Goal: Task Accomplishment & Management: Manage account settings

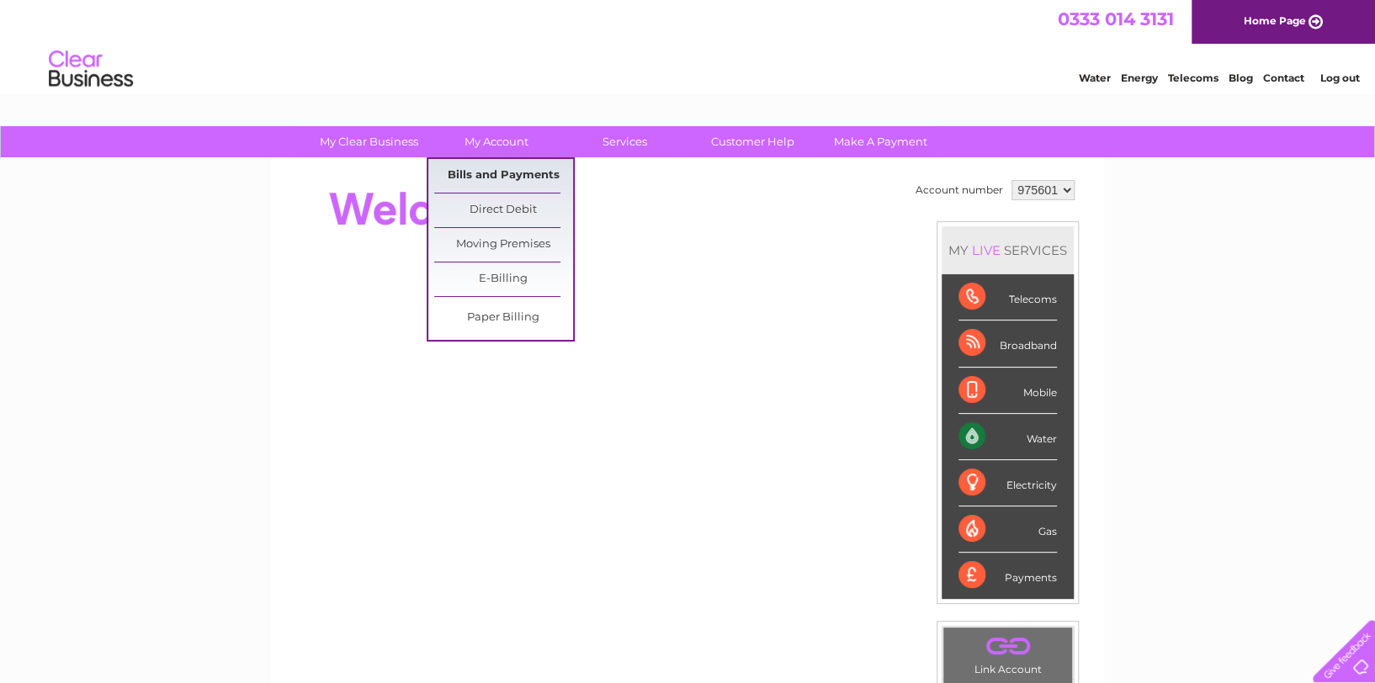
click at [527, 172] on link "Bills and Payments" at bounding box center [503, 176] width 139 height 34
click at [536, 171] on link "Bills and Payments" at bounding box center [503, 176] width 139 height 34
click at [539, 169] on link "Bills and Payments" at bounding box center [503, 176] width 139 height 34
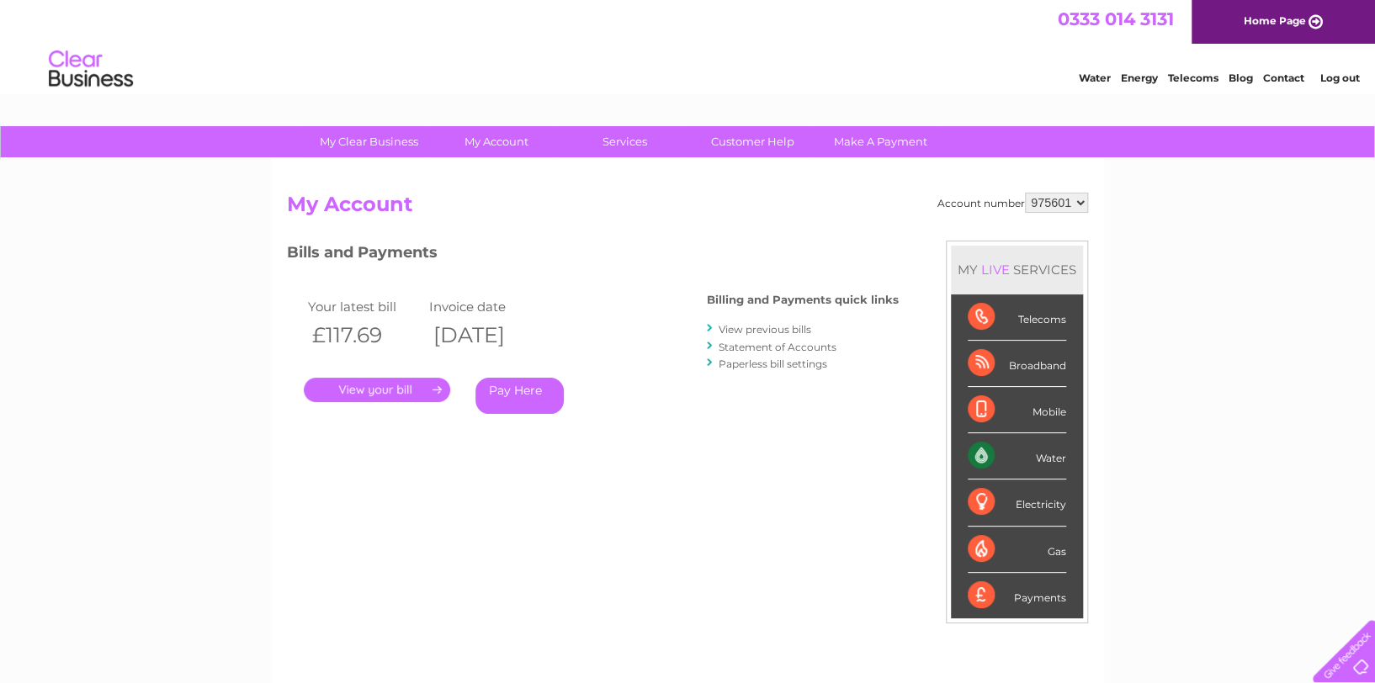
click at [434, 384] on link "." at bounding box center [377, 390] width 146 height 24
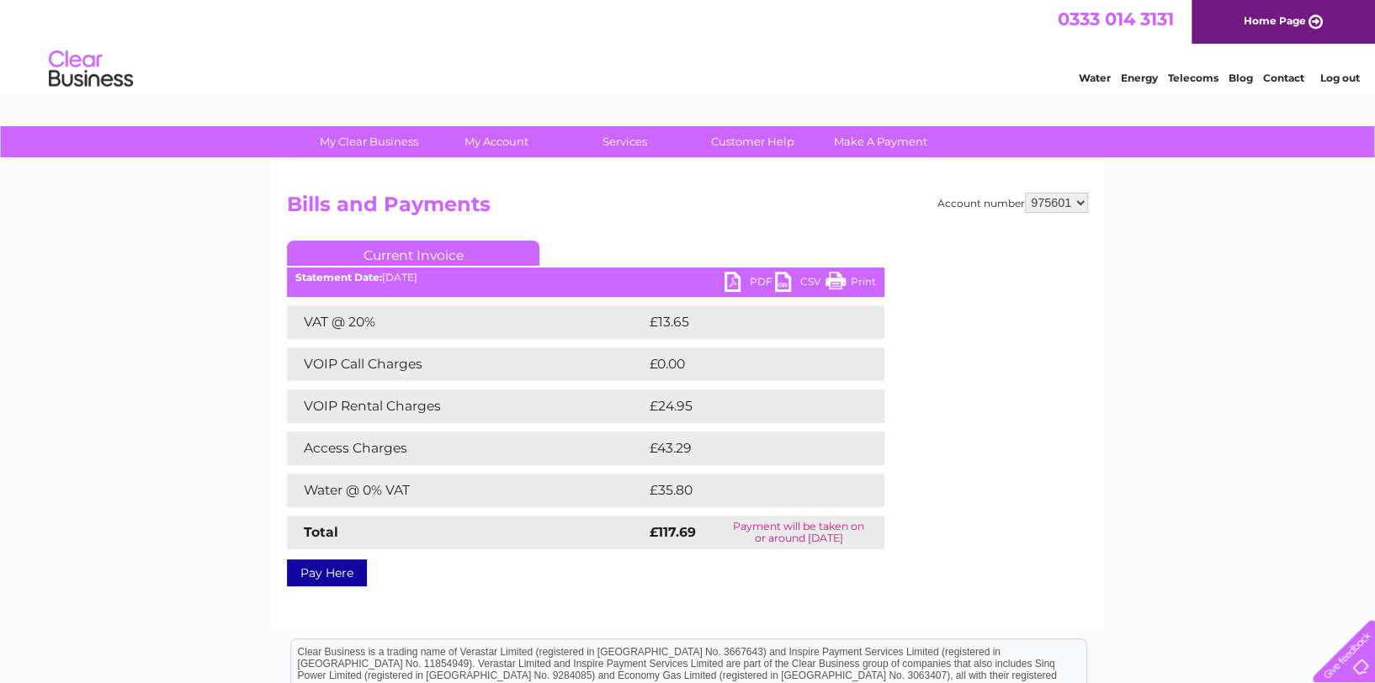
scroll to position [168, 0]
